Goal: Information Seeking & Learning: Understand process/instructions

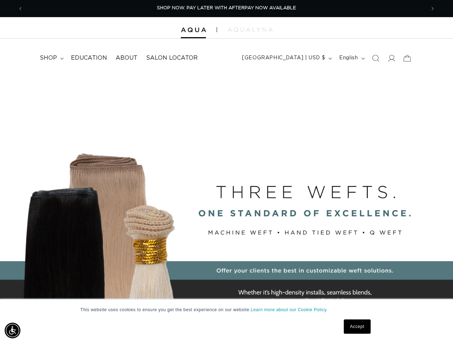
scroll to position [0, 803]
